Goal: Navigation & Orientation: Find specific page/section

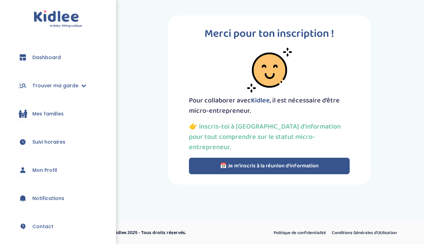
click at [55, 111] on span "Mes familles" at bounding box center [47, 113] width 31 height 7
click at [55, 172] on span "Mon Profil" at bounding box center [44, 170] width 25 height 7
click at [58, 83] on span "Trouver ma garde" at bounding box center [55, 85] width 46 height 7
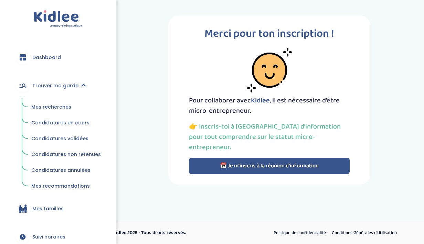
click at [48, 63] on link "Dashboard" at bounding box center [57, 57] width 95 height 25
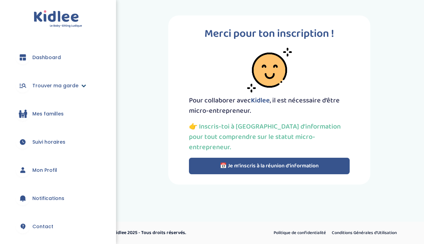
click at [47, 80] on link "Trouver ma garde" at bounding box center [57, 85] width 95 height 25
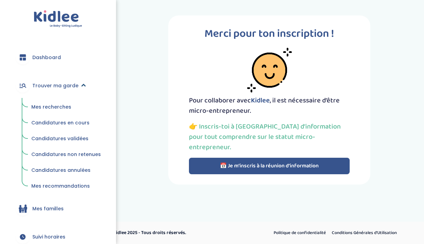
click at [46, 87] on span "Trouver ma garde" at bounding box center [55, 85] width 46 height 7
